Goal: Download file/media

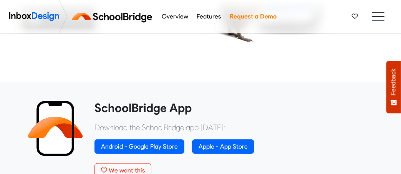
scroll to position [192, 0]
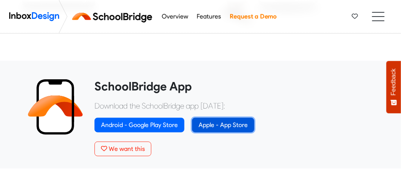
click at [236, 125] on link "Apple - App Store" at bounding box center [223, 125] width 62 height 15
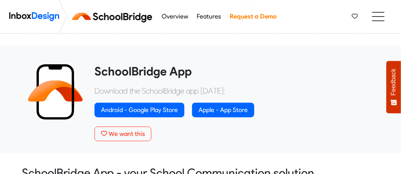
scroll to position [192, 0]
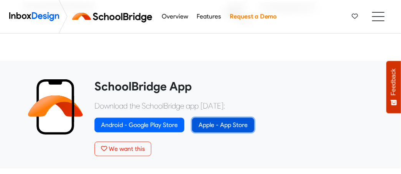
click at [227, 121] on link "Apple - App Store" at bounding box center [223, 125] width 62 height 15
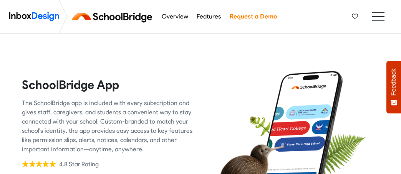
scroll to position [192, 0]
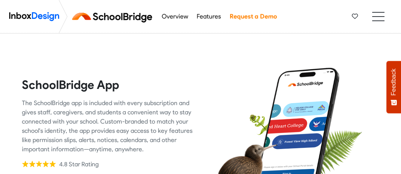
scroll to position [77, 0]
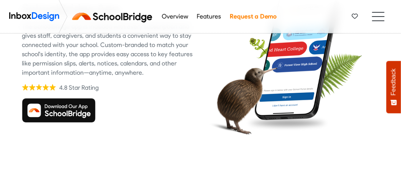
click at [58, 104] on img at bounding box center [59, 110] width 74 height 25
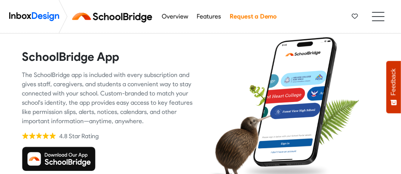
scroll to position [77, 0]
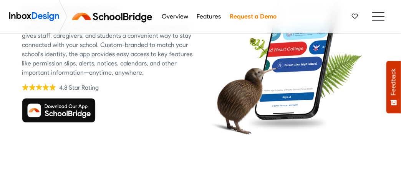
click at [70, 112] on img at bounding box center [59, 110] width 74 height 25
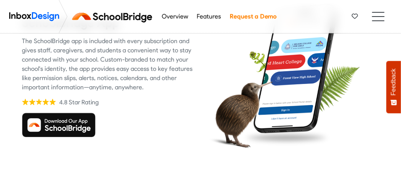
scroll to position [77, 0]
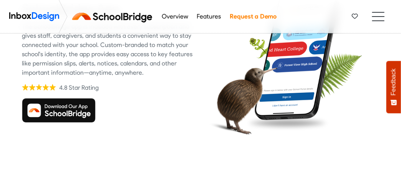
click at [74, 107] on img at bounding box center [59, 110] width 74 height 25
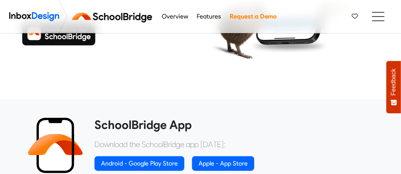
scroll to position [192, 0]
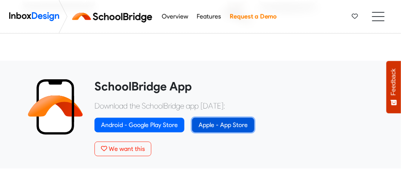
click at [226, 121] on link "Apple - App Store" at bounding box center [223, 125] width 62 height 15
